Goal: Transaction & Acquisition: Subscribe to service/newsletter

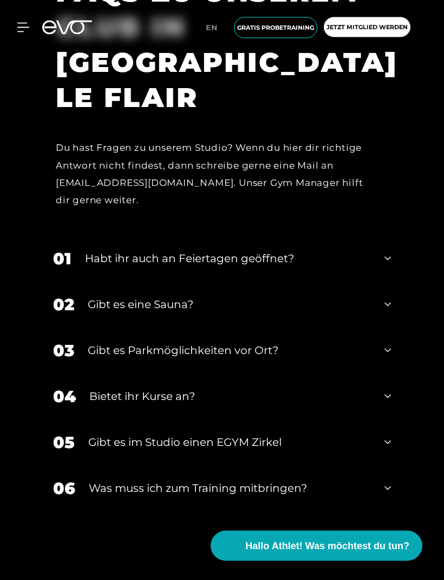
scroll to position [3941, 0]
click at [382, 374] on div "03 Gibt es Parkmöglichkeiten vor Ort?" at bounding box center [221, 351] width 359 height 46
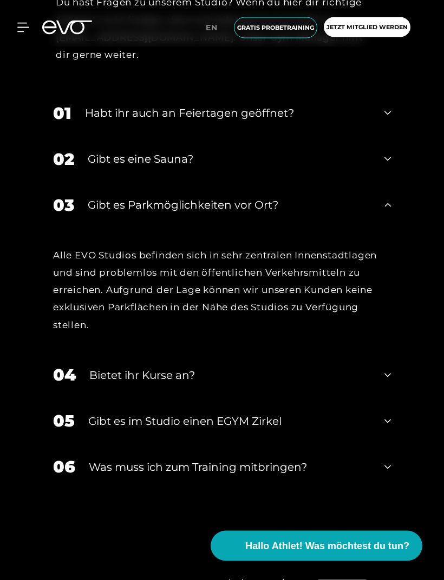
scroll to position [4087, 0]
click at [388, 165] on icon at bounding box center [387, 158] width 6 height 13
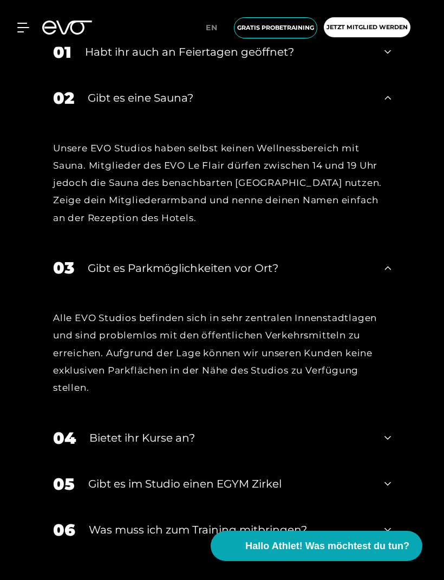
scroll to position [4134, 0]
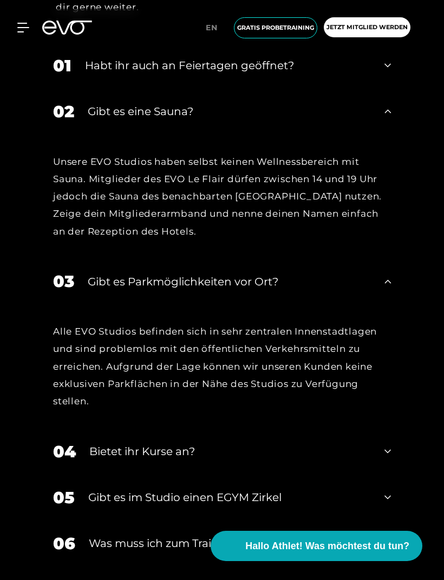
click at [385, 72] on icon at bounding box center [387, 65] width 6 height 13
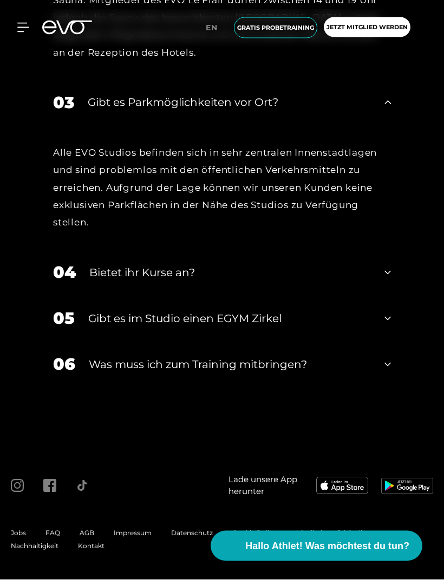
scroll to position [4468, 0]
click at [387, 280] on icon at bounding box center [387, 273] width 6 height 13
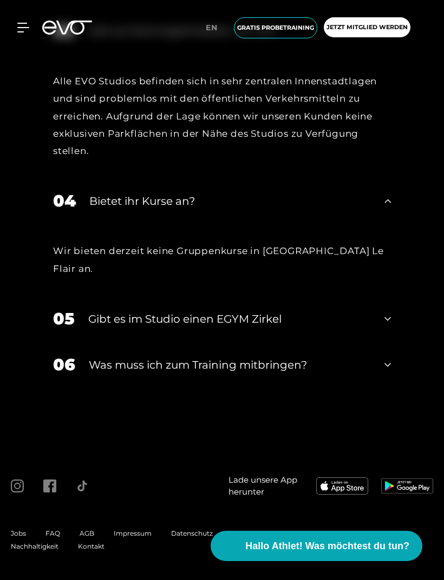
scroll to position [4554, 0]
click at [394, 342] on div "05 Gibt es im Studio einen EGYM Zirkel" at bounding box center [221, 319] width 359 height 46
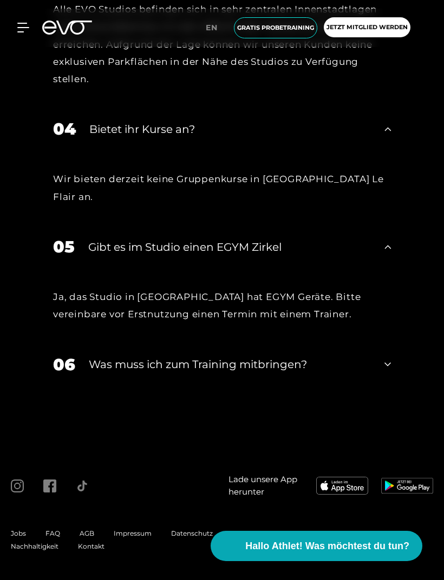
scroll to position [4625, 0]
click at [384, 371] on icon at bounding box center [387, 364] width 6 height 13
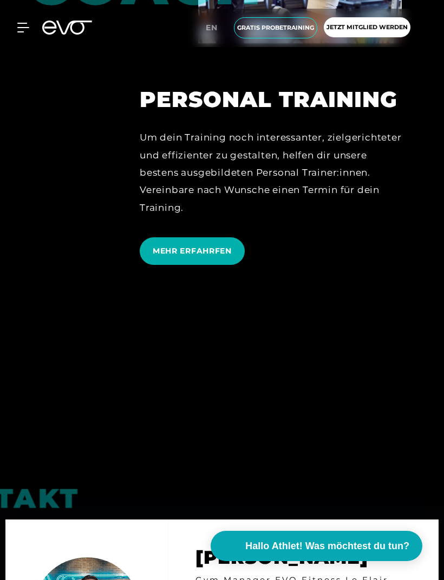
scroll to position [2908, 0]
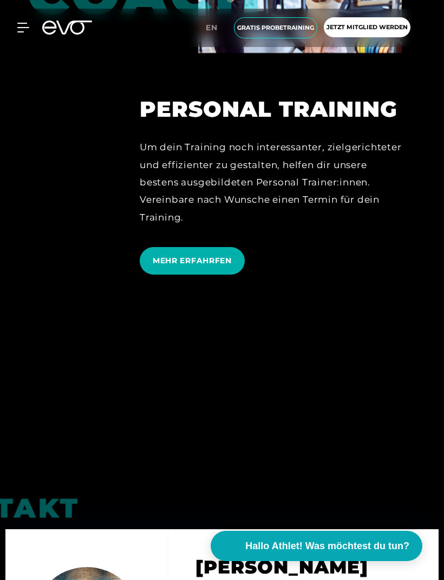
click at [19, 38] on div "MyEVO Login Über EVO Mitgliedschaften Probetraining TAGESPASS EVO Studios [GEOG…" at bounding box center [221, 28] width 439 height 38
click at [27, 27] on icon at bounding box center [23, 28] width 12 height 10
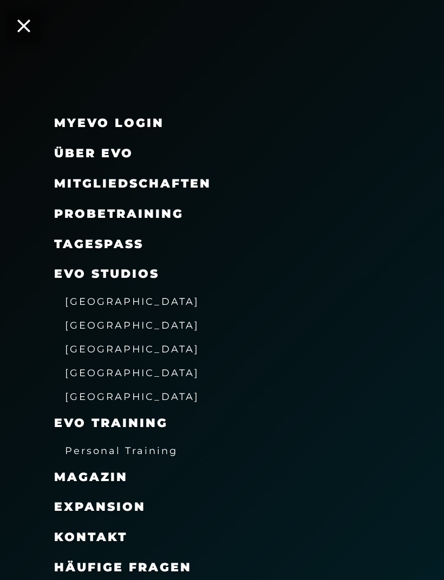
click at [115, 300] on span "[GEOGRAPHIC_DATA]" at bounding box center [132, 301] width 134 height 11
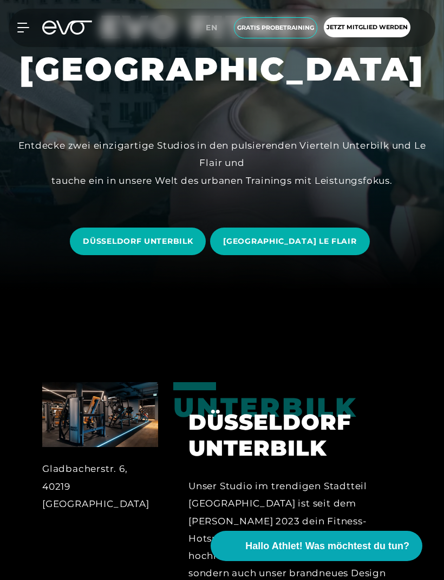
scroll to position [303, 0]
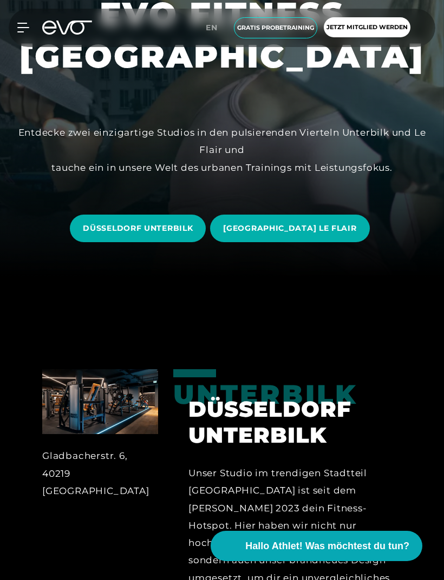
click at [314, 242] on span "[GEOGRAPHIC_DATA] LE FLAIR" at bounding box center [289, 229] width 159 height 28
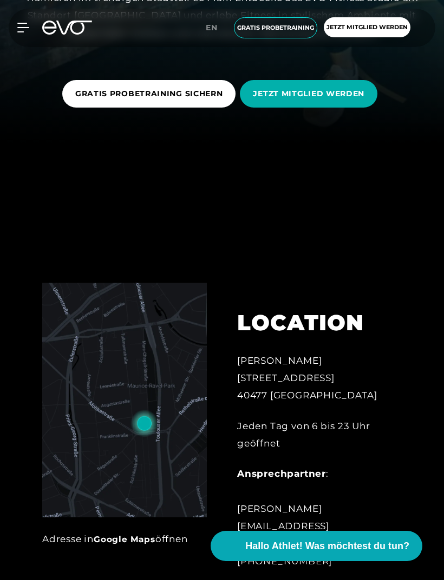
scroll to position [400, 0]
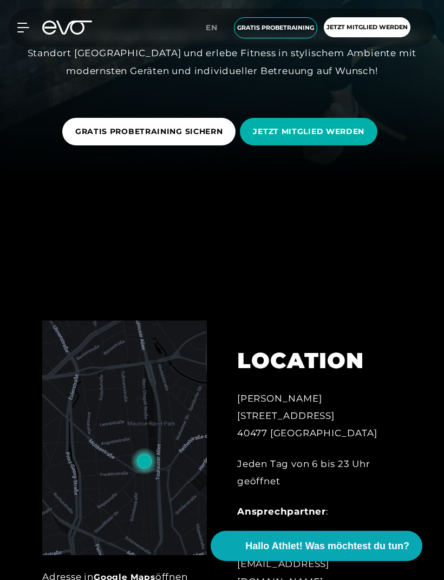
click at [330, 137] on span "JETZT MITGLIED WERDEN" at bounding box center [308, 131] width 111 height 11
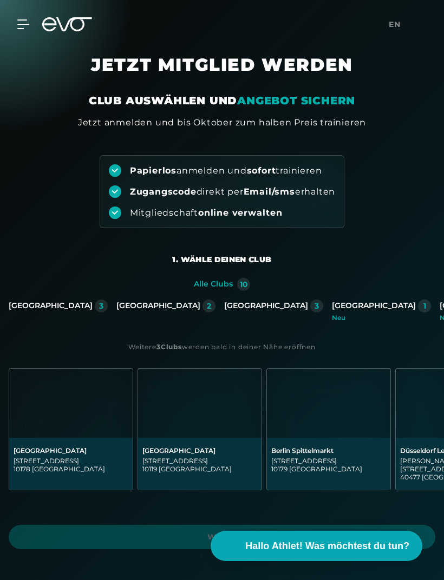
click at [157, 309] on div "[GEOGRAPHIC_DATA]" at bounding box center [158, 306] width 84 height 10
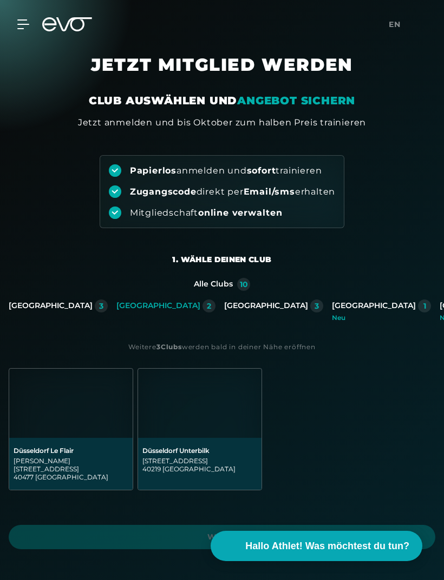
click at [78, 419] on img at bounding box center [70, 403] width 123 height 69
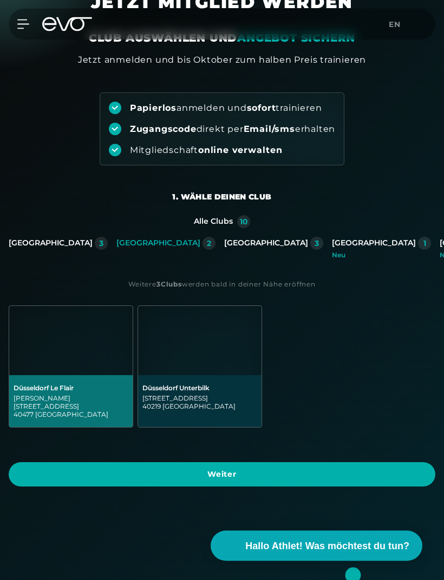
scroll to position [82, 0]
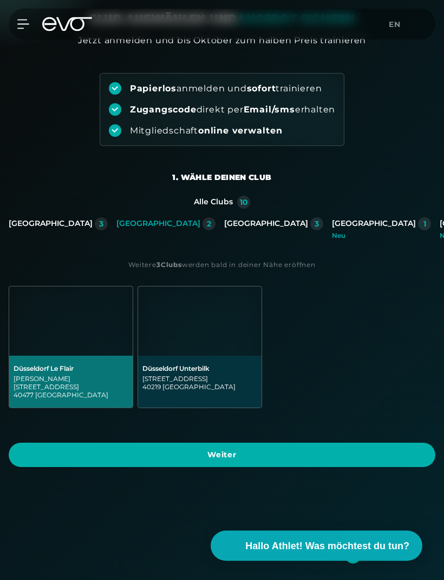
click at [340, 450] on span "Weiter" at bounding box center [222, 455] width 400 height 11
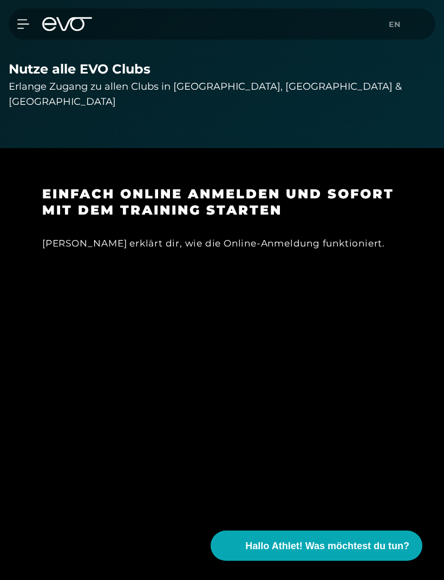
scroll to position [1362, 0]
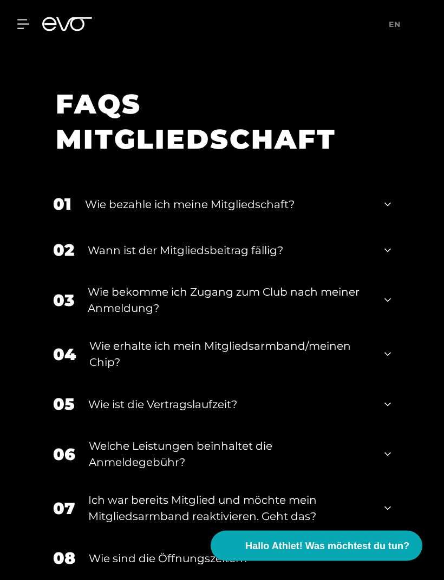
click at [387, 307] on icon at bounding box center [387, 300] width 6 height 13
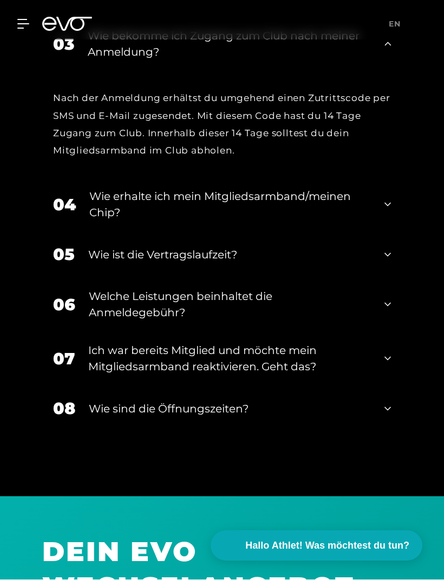
scroll to position [2645, 0]
